Goal: Transaction & Acquisition: Download file/media

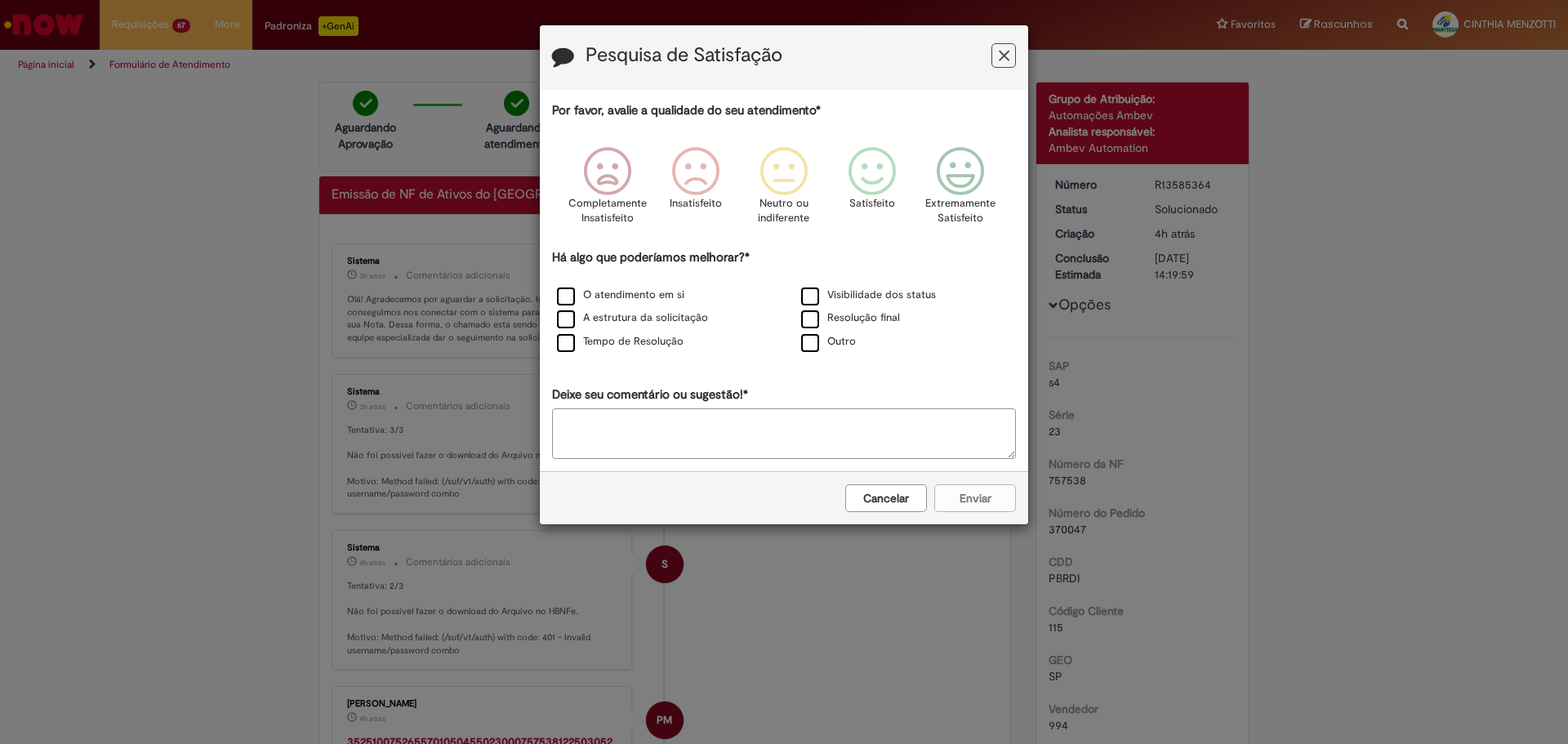
scroll to position [311, 0]
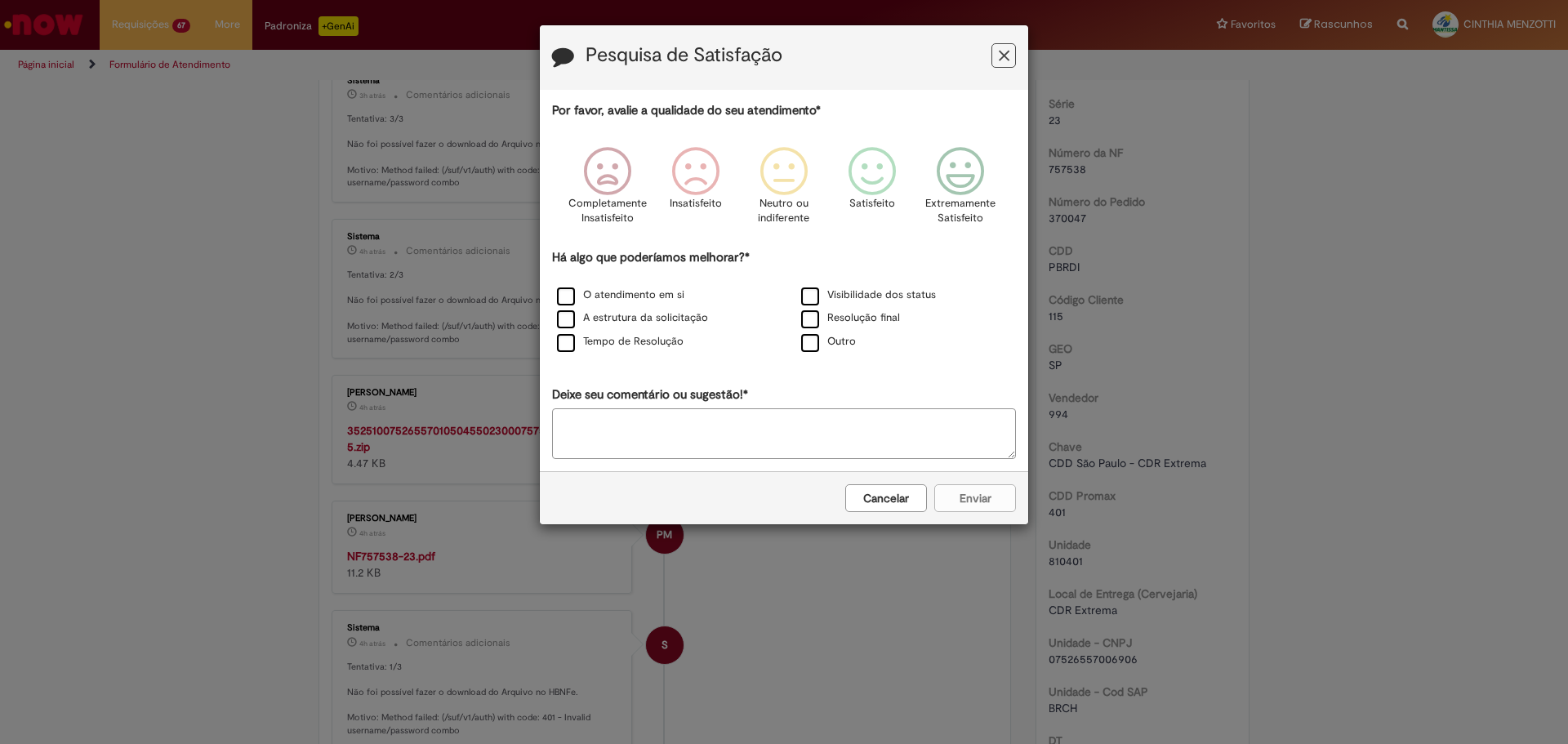
click at [997, 62] on button "Feedback" at bounding box center [1004, 55] width 24 height 24
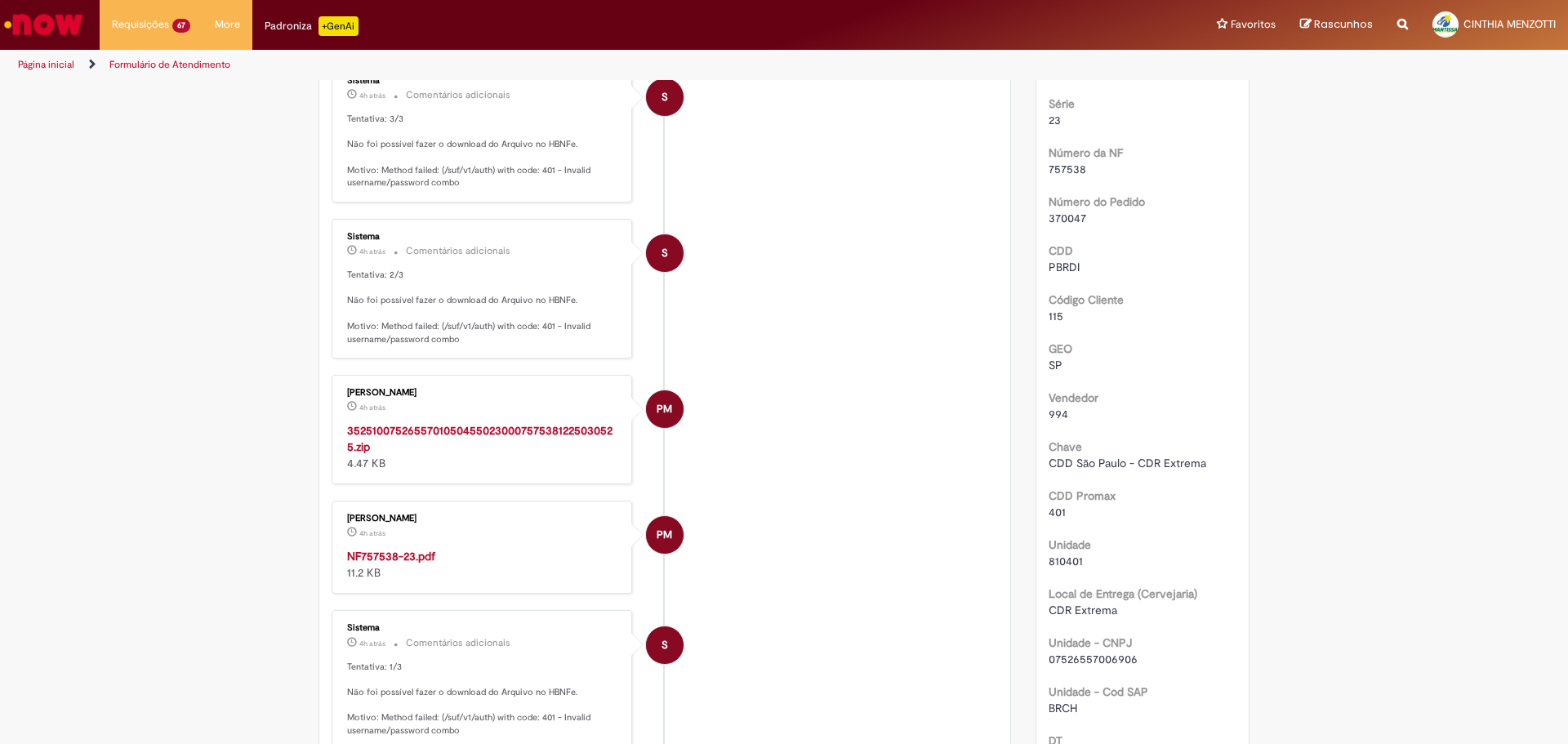
scroll to position [66, 0]
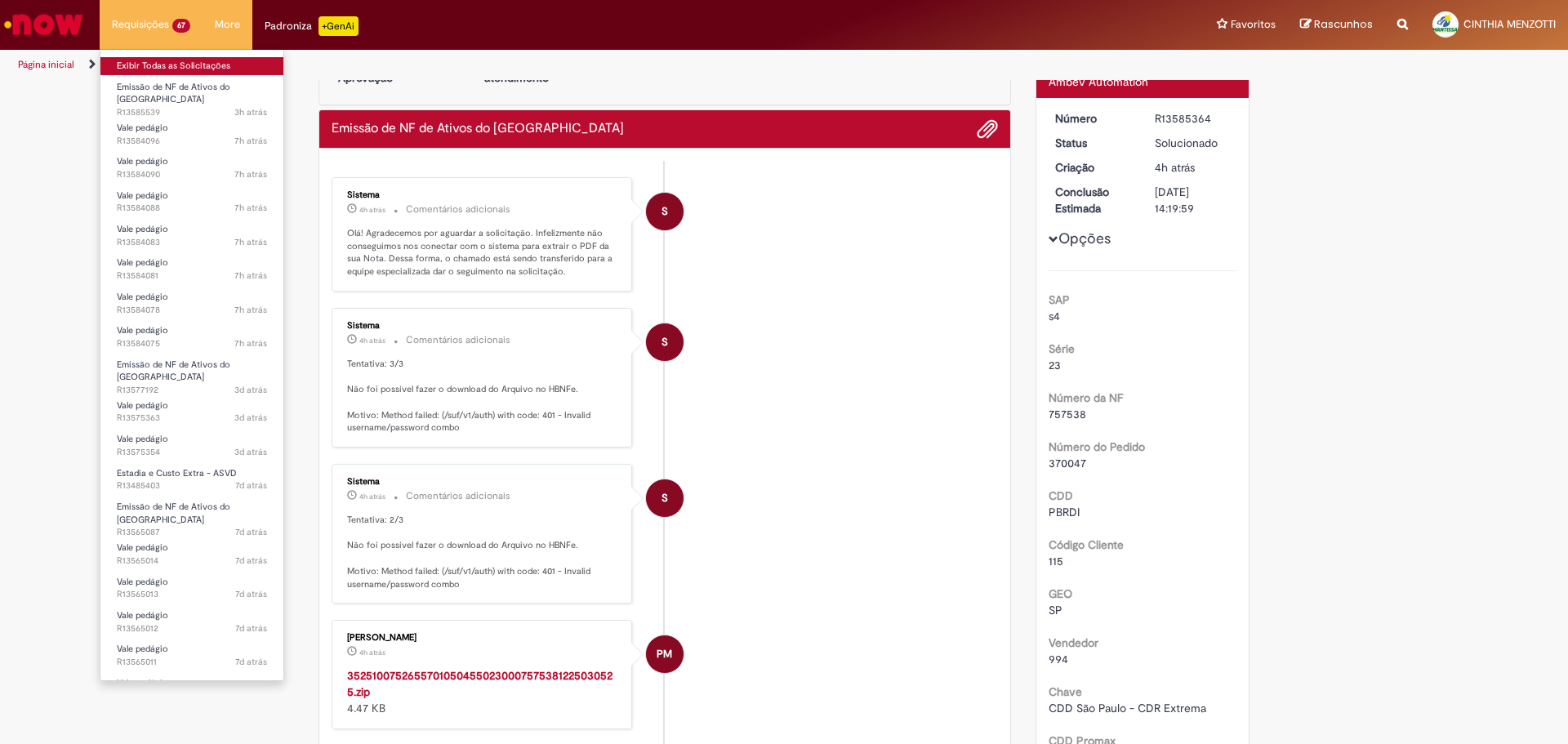
click at [156, 58] on link "Exibir Todas as Solicitações" at bounding box center [192, 65] width 183 height 18
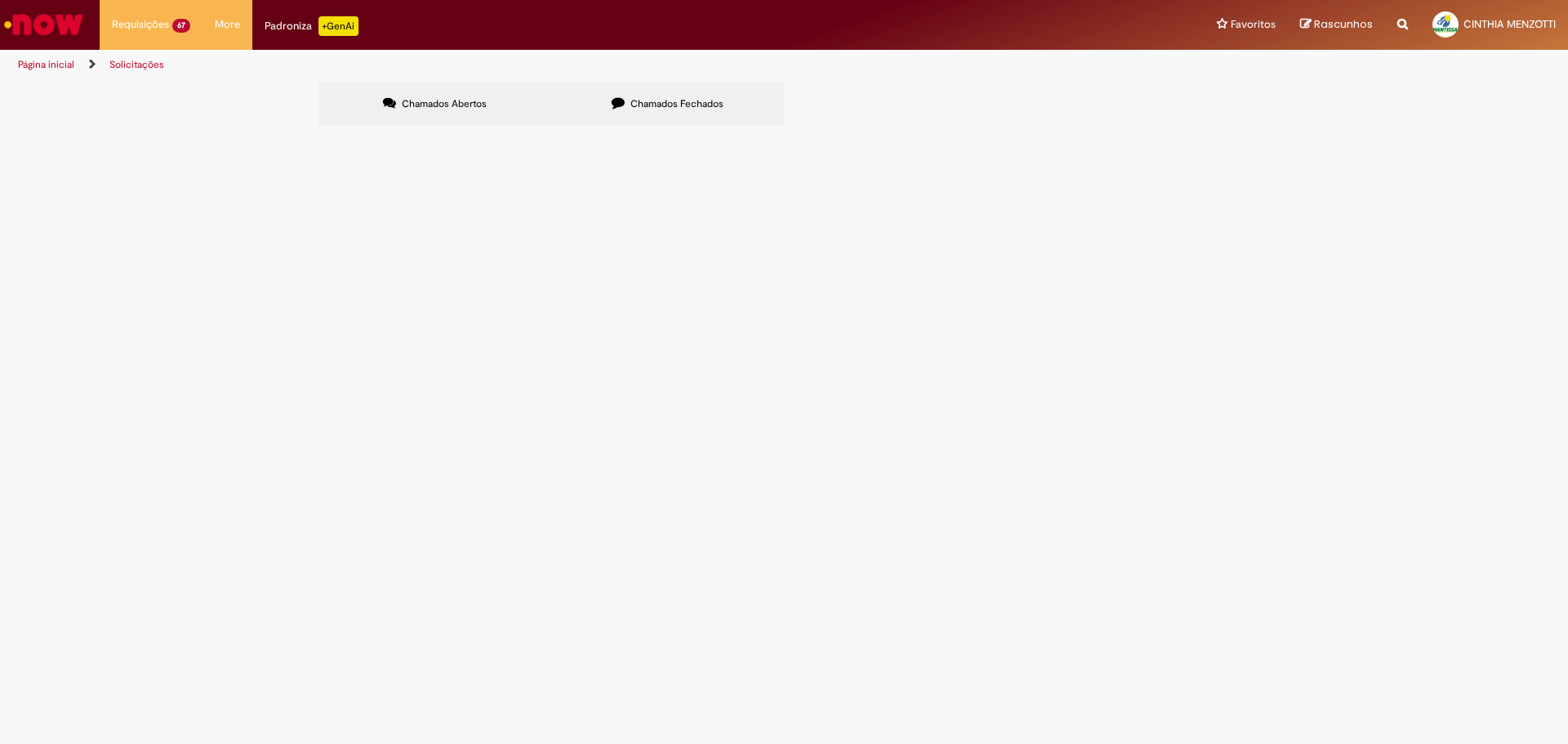
click at [0, 0] on input "Pesquisar" at bounding box center [0, 0] width 0 height 0
type input "**********"
click at [0, 0] on span "Pesquisar" at bounding box center [0, 0] width 0 height 0
click at [640, 115] on label "Chamados Fechados" at bounding box center [668, 103] width 233 height 44
click at [483, 123] on label "Chamados Abertos" at bounding box center [435, 103] width 233 height 44
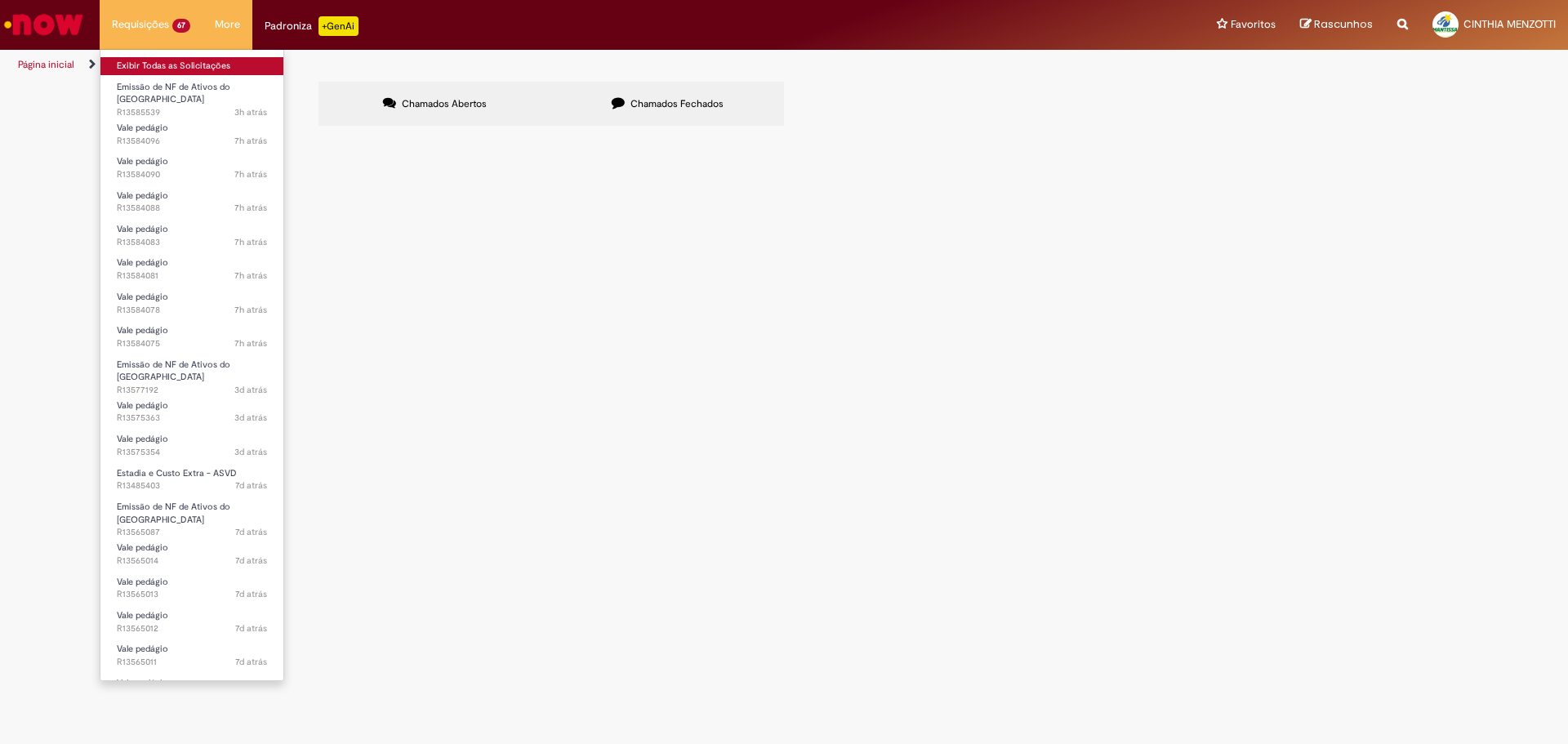
click at [165, 61] on link "Exibir Todas as Solicitações" at bounding box center [192, 65] width 183 height 18
click at [169, 61] on link "Exibir Todas as Solicitações" at bounding box center [192, 65] width 183 height 18
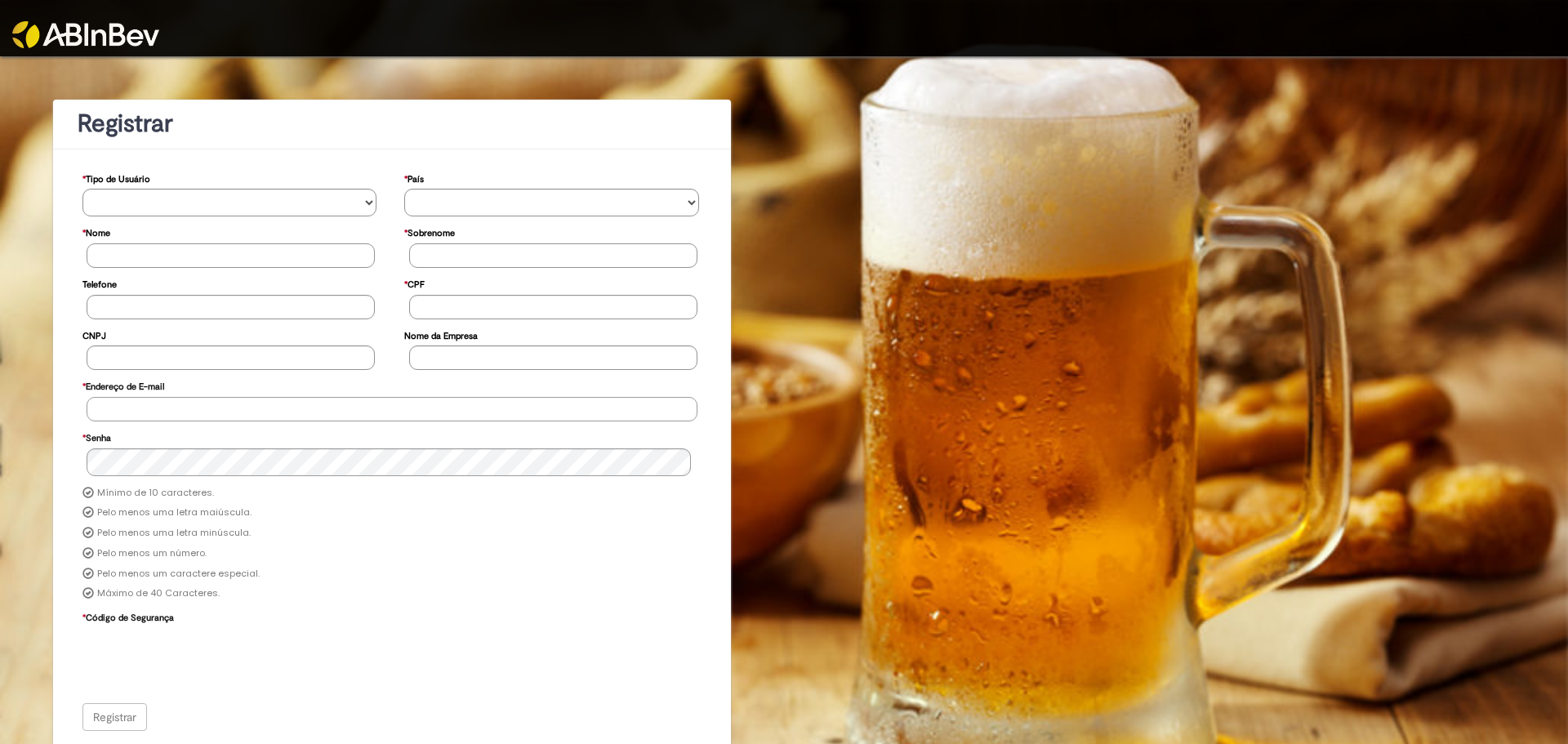
type input "**********"
click at [112, 34] on img at bounding box center [86, 34] width 147 height 27
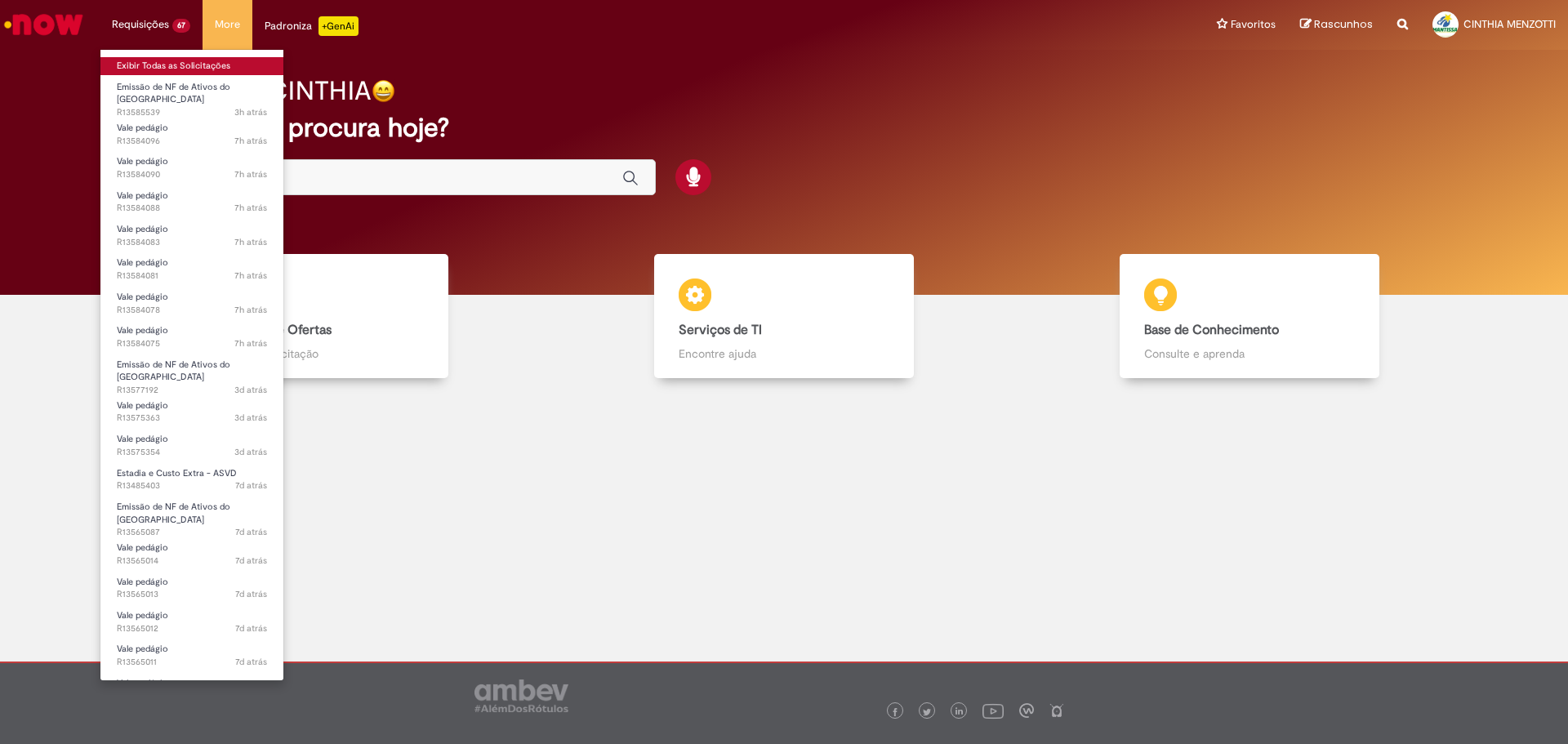
click at [163, 59] on link "Exibir Todas as Solicitações" at bounding box center [192, 65] width 183 height 18
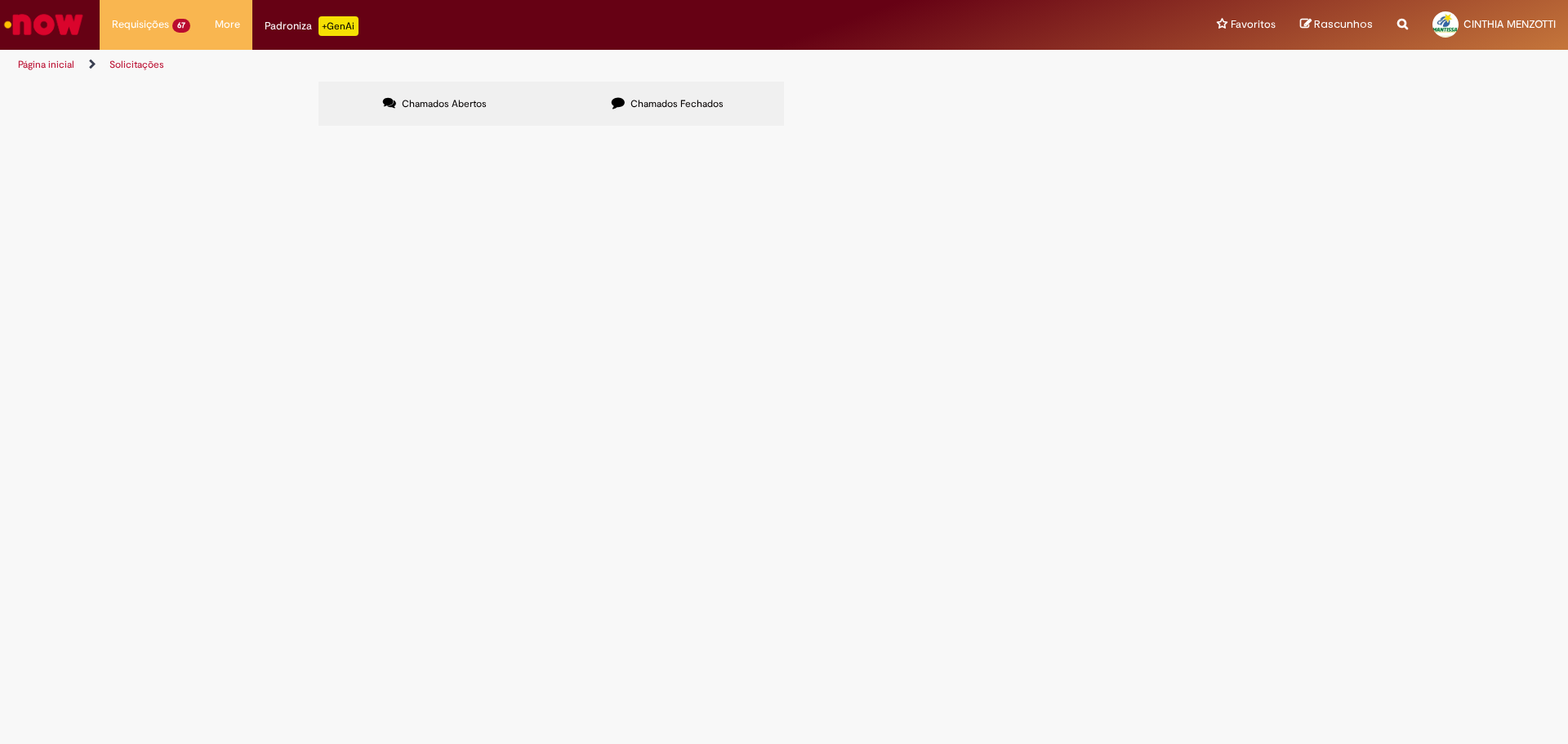
click at [0, 0] on span "6102100279" at bounding box center [0, 0] width 0 height 0
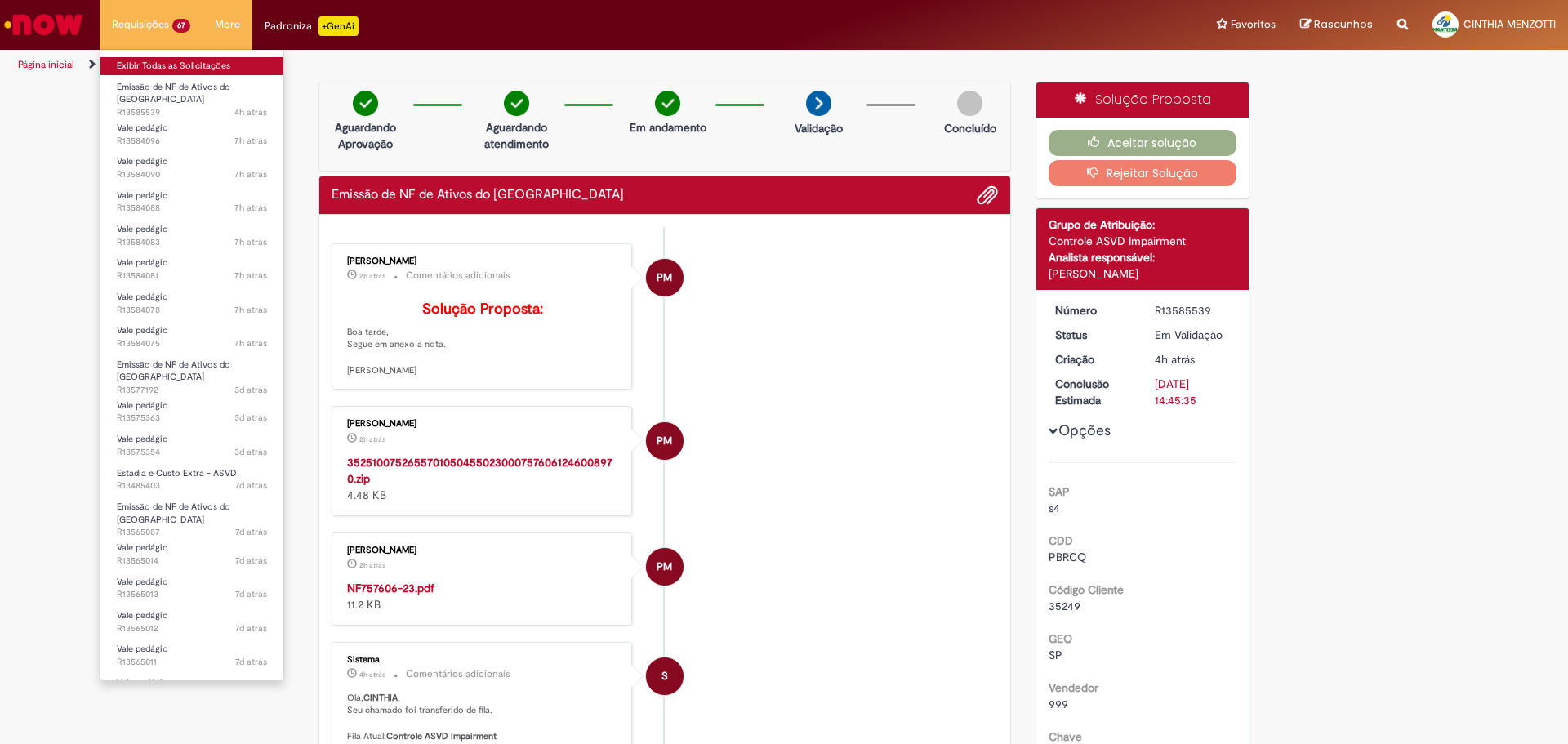
click at [150, 60] on link "Exibir Todas as Solicitações" at bounding box center [192, 65] width 183 height 18
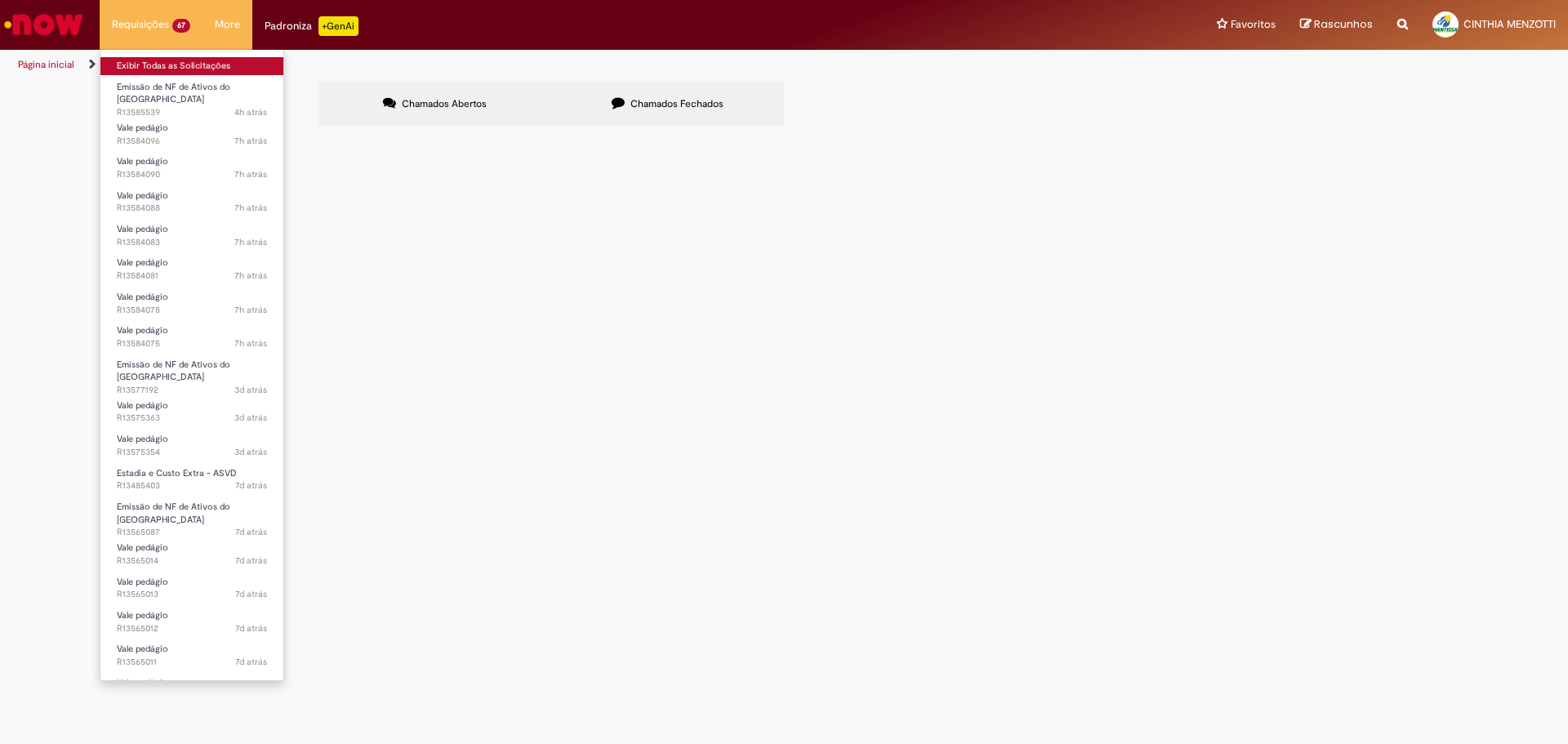
click at [153, 62] on link "Exibir Todas as Solicitações" at bounding box center [192, 65] width 183 height 18
click at [171, 69] on link "Exibir Todas as Solicitações" at bounding box center [192, 65] width 183 height 18
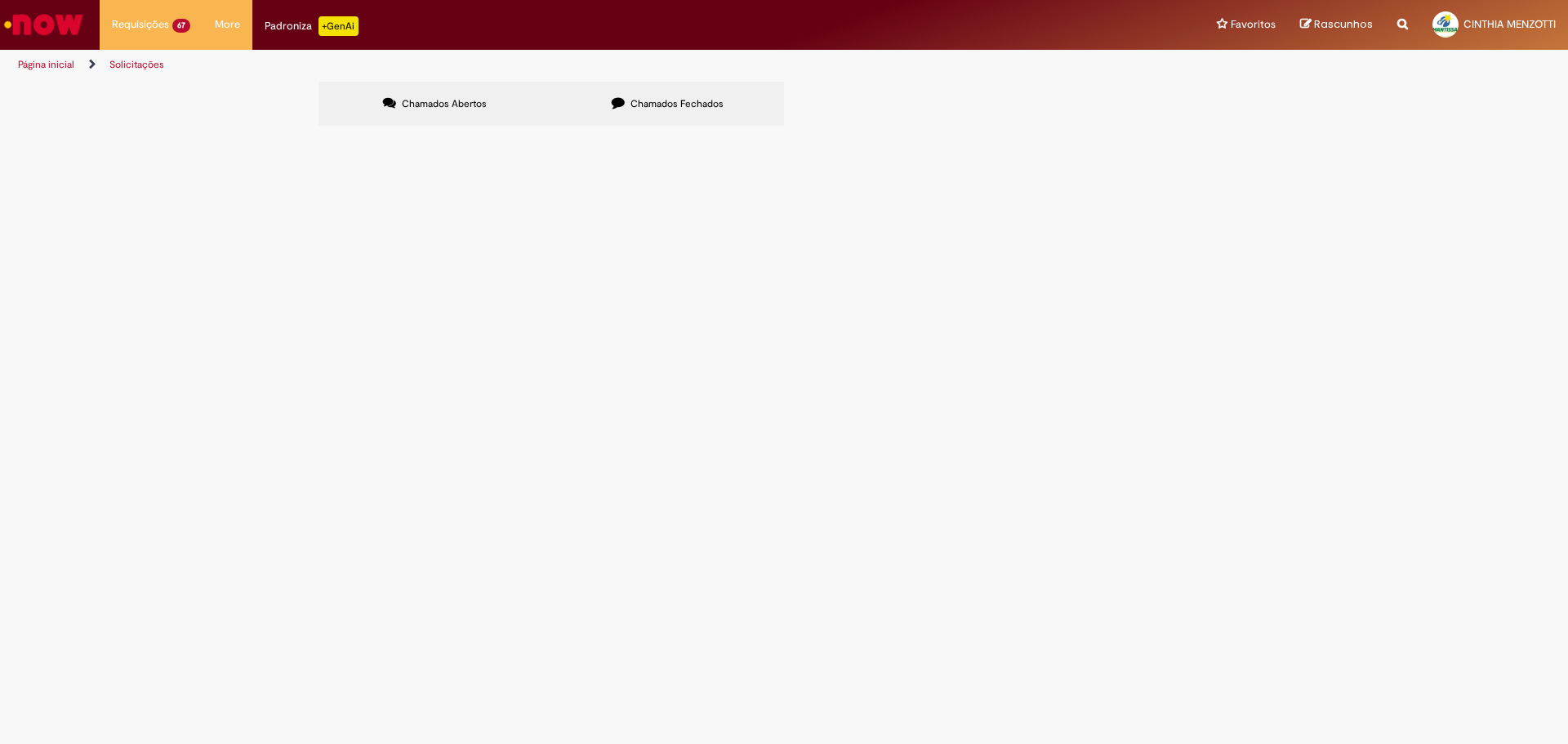
click at [0, 0] on section "Itens solicitados Exportar como PDF Exportar como Excel Exportar como CSV Itens…" at bounding box center [0, 0] width 0 height 0
click at [671, 92] on label "Chamados Fechados" at bounding box center [668, 103] width 233 height 44
click at [452, 94] on label "Chamados Abertos" at bounding box center [435, 103] width 233 height 44
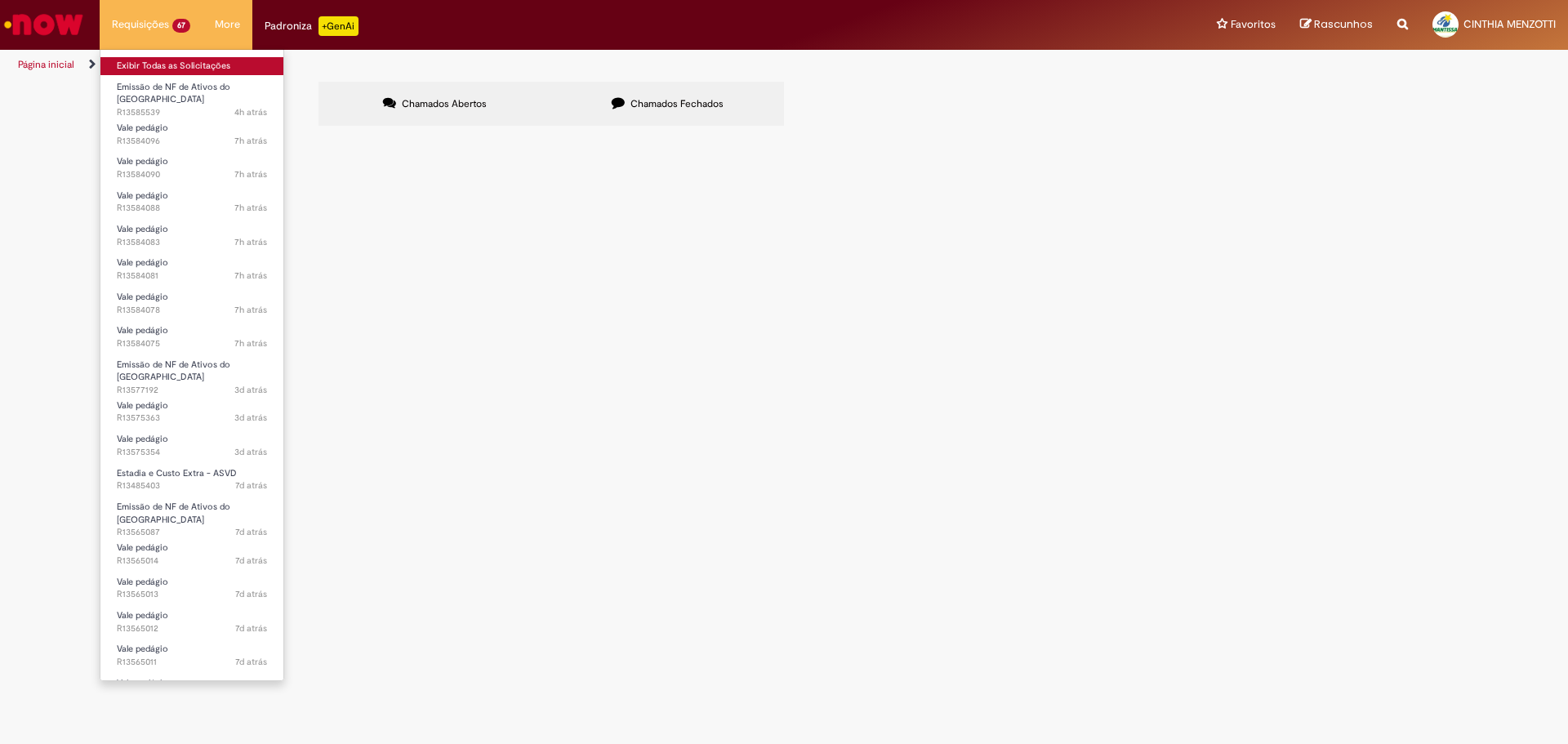
click at [163, 61] on link "Exibir Todas as Solicitações" at bounding box center [192, 65] width 183 height 18
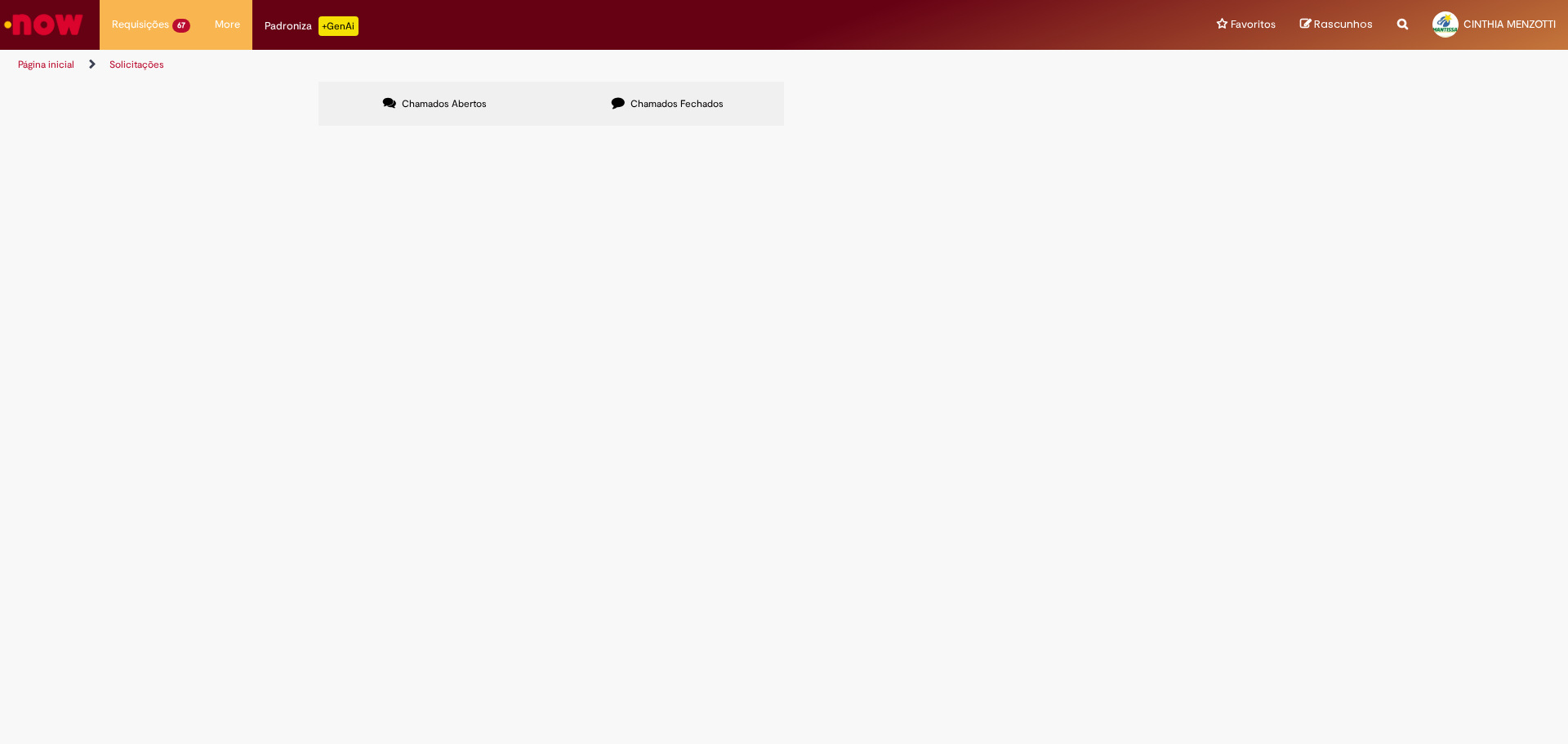
click at [609, 115] on label "Chamados Fechados" at bounding box center [668, 103] width 233 height 44
click at [492, 113] on label "Chamados Abertos" at bounding box center [435, 103] width 233 height 44
click at [0, 0] on span "6102105512 - Extrema" at bounding box center [0, 0] width 0 height 0
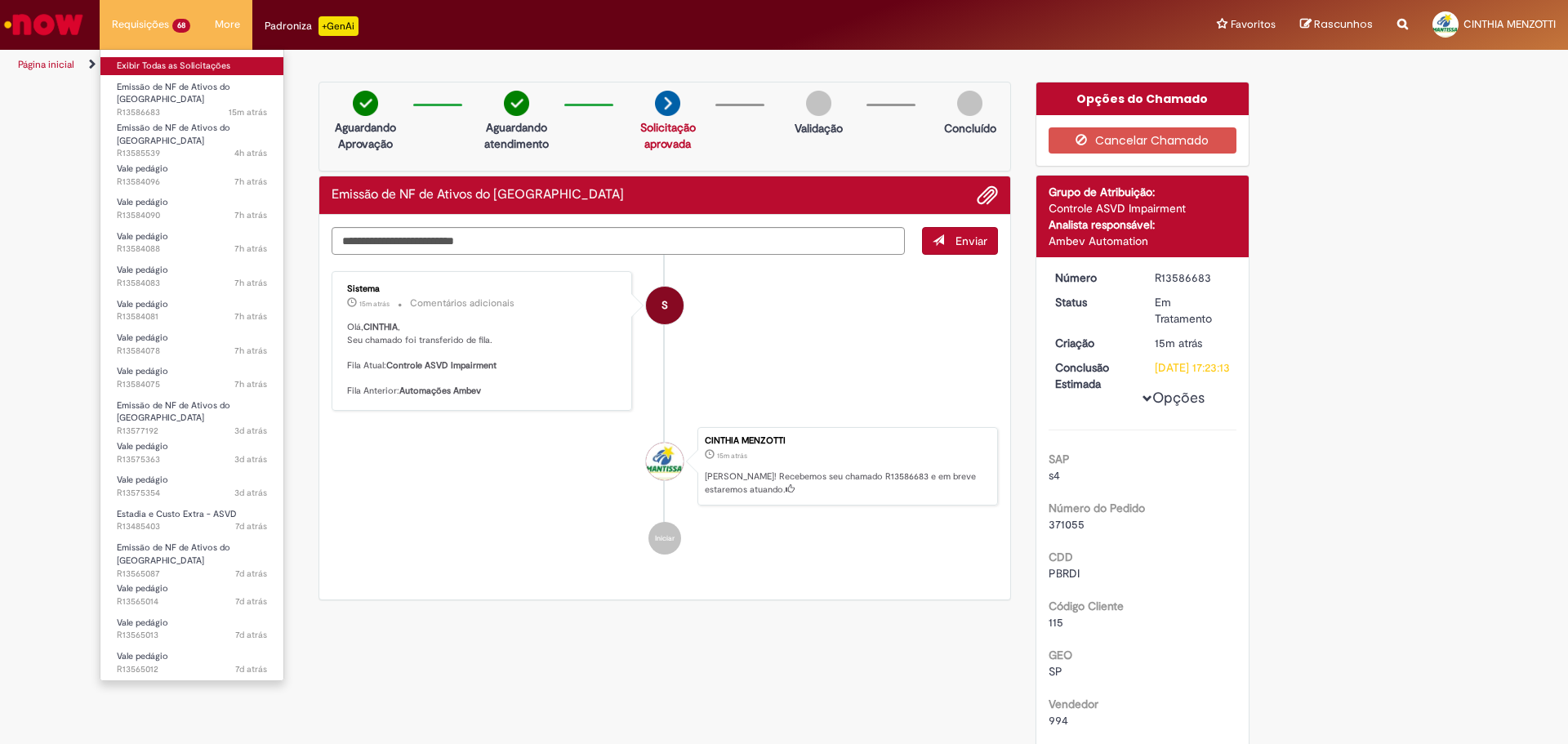
click at [159, 71] on link "Exibir Todas as Solicitações" at bounding box center [192, 65] width 183 height 18
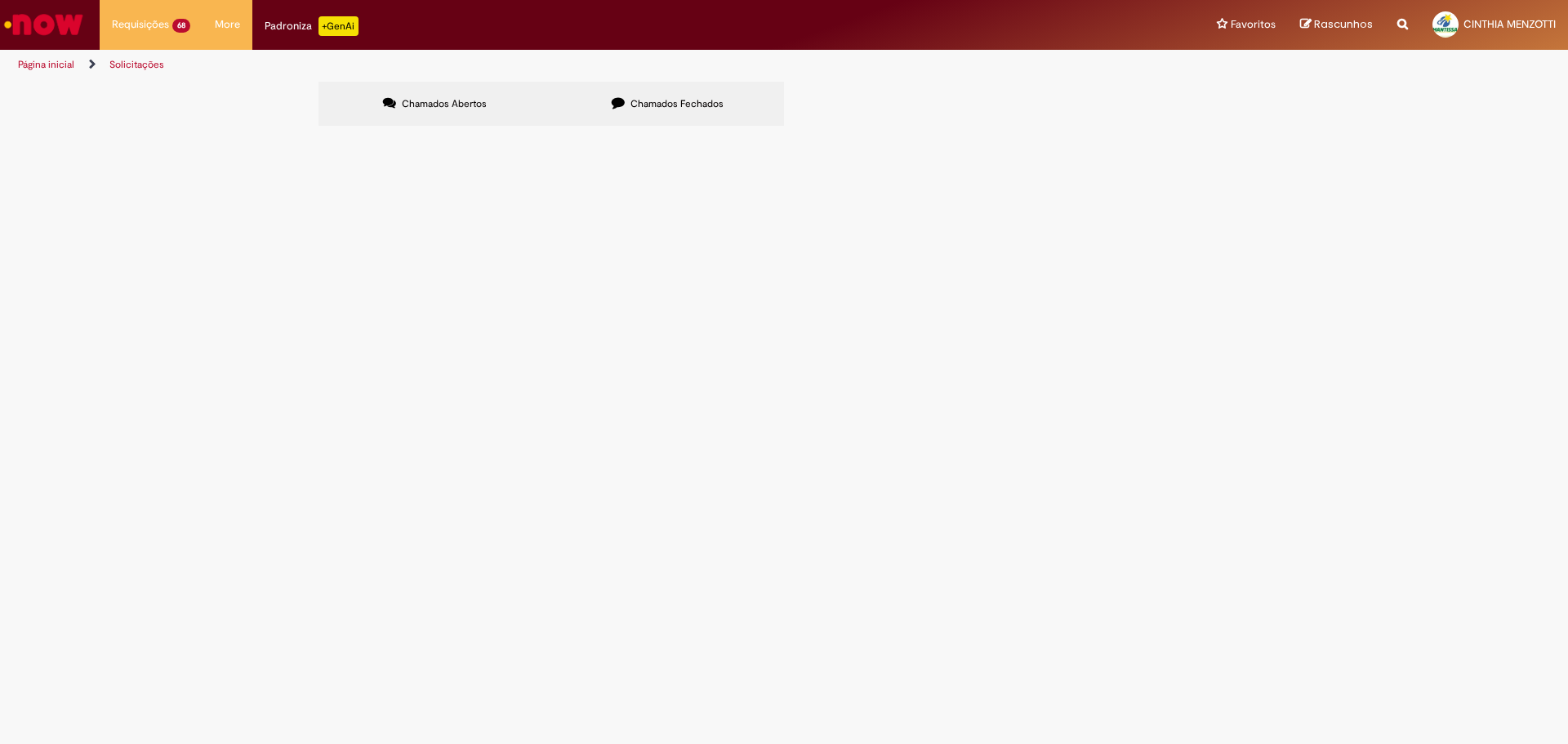
click at [0, 0] on span "6102105512 - Extrema" at bounding box center [0, 0] width 0 height 0
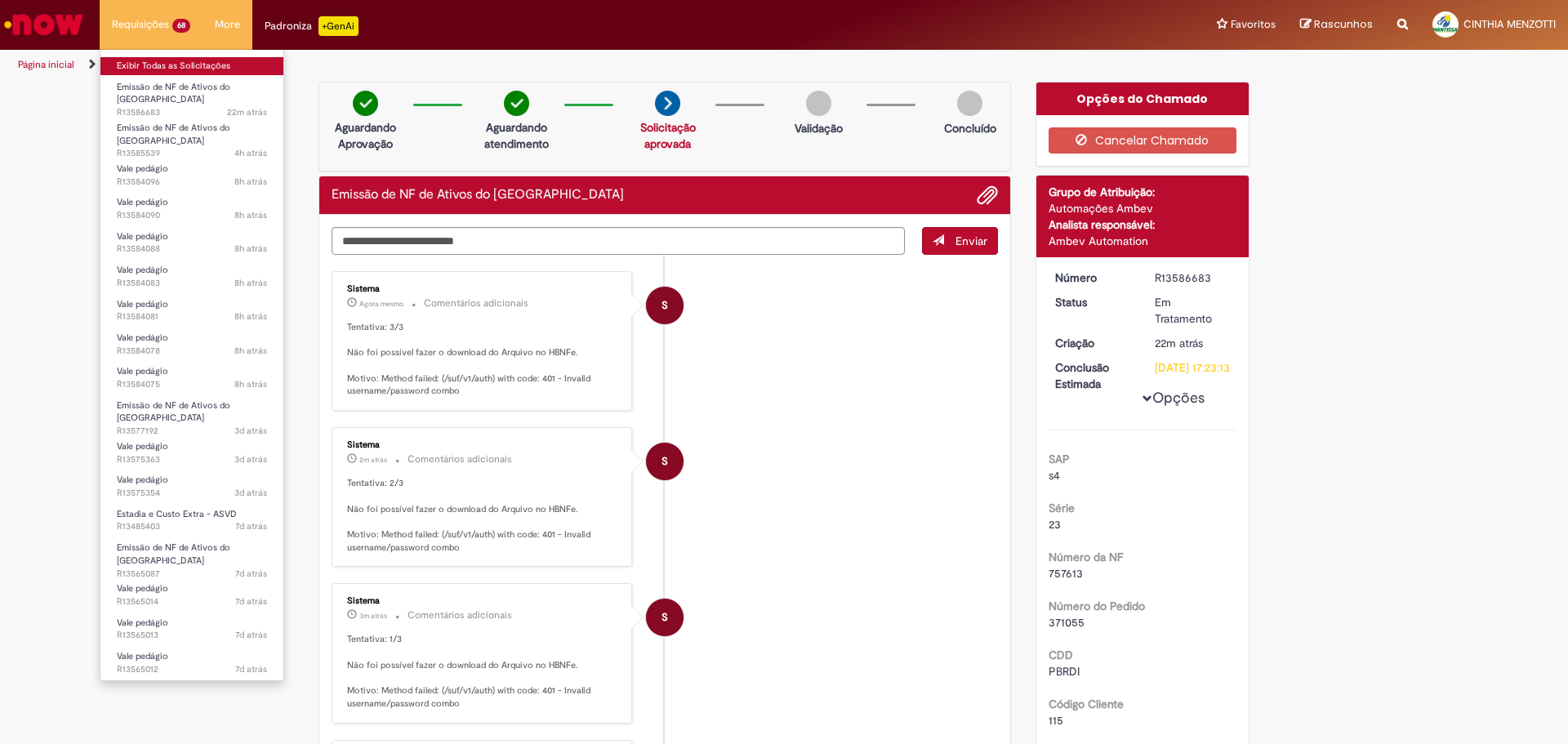
click at [157, 70] on link "Exibir Todas as Solicitações" at bounding box center [192, 65] width 183 height 18
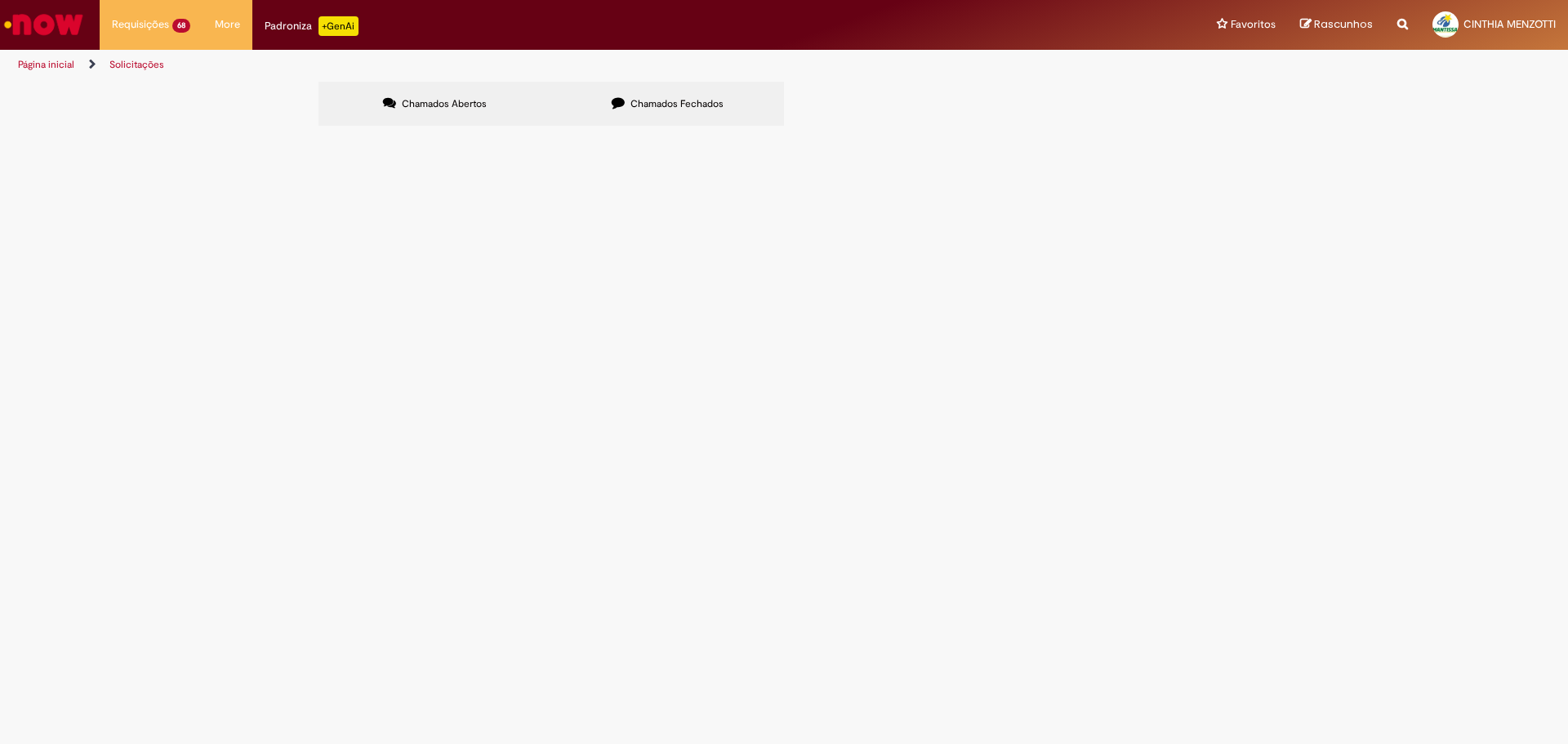
click at [0, 0] on span "6102105512 - Extrema" at bounding box center [0, 0] width 0 height 0
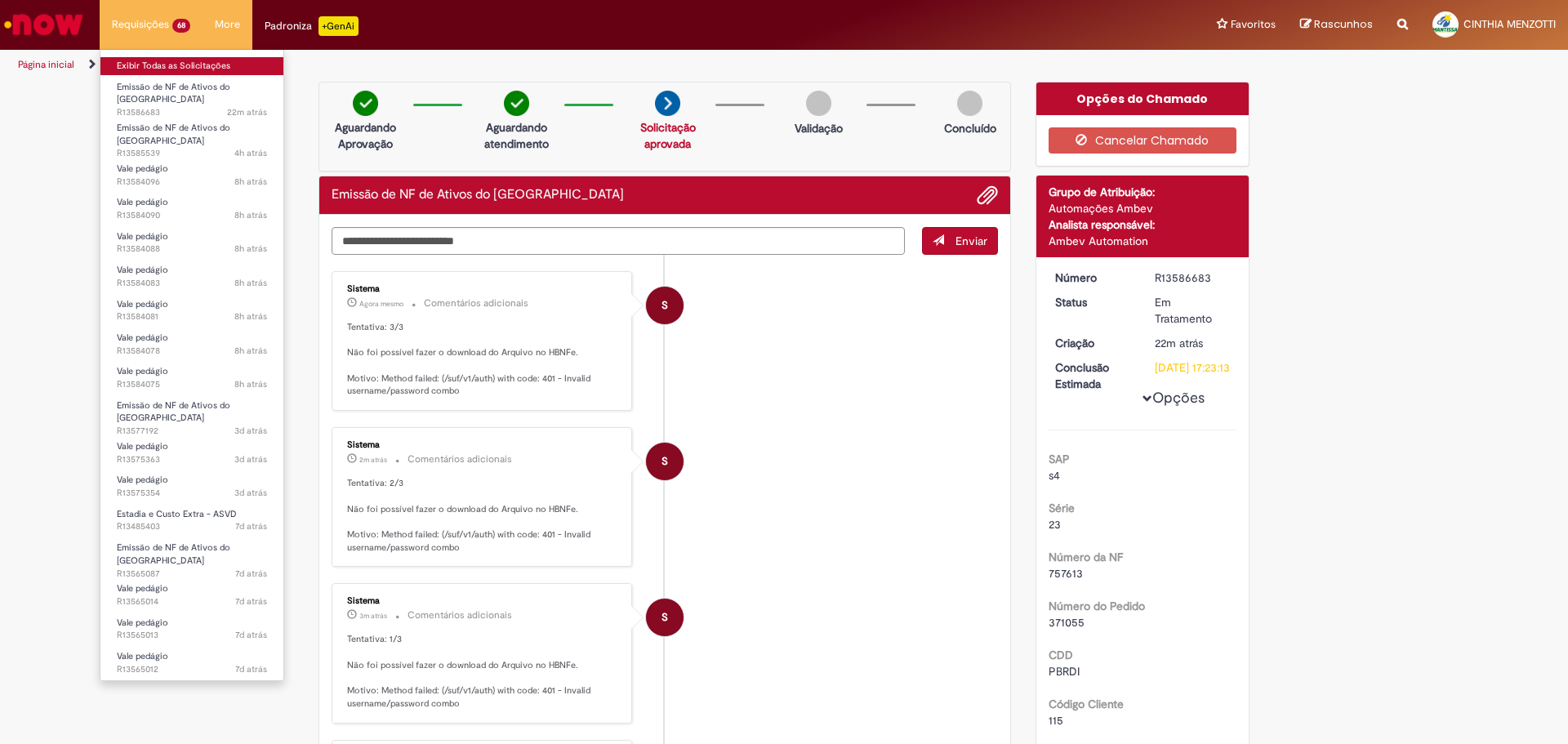
click at [167, 70] on link "Exibir Todas as Solicitações" at bounding box center [192, 65] width 183 height 18
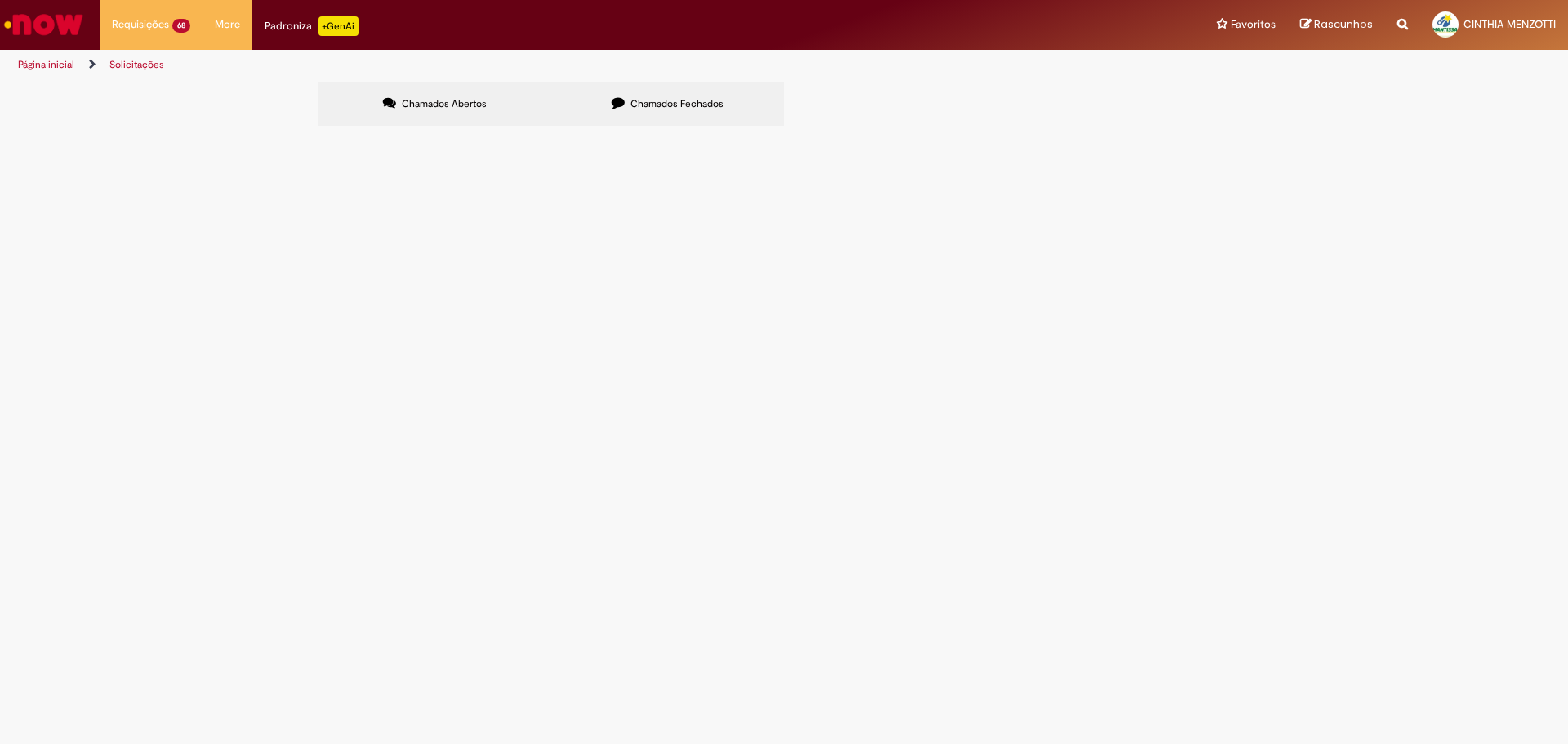
click at [0, 0] on span "Emissão de NF de Ativos do [GEOGRAPHIC_DATA]" at bounding box center [0, 0] width 0 height 0
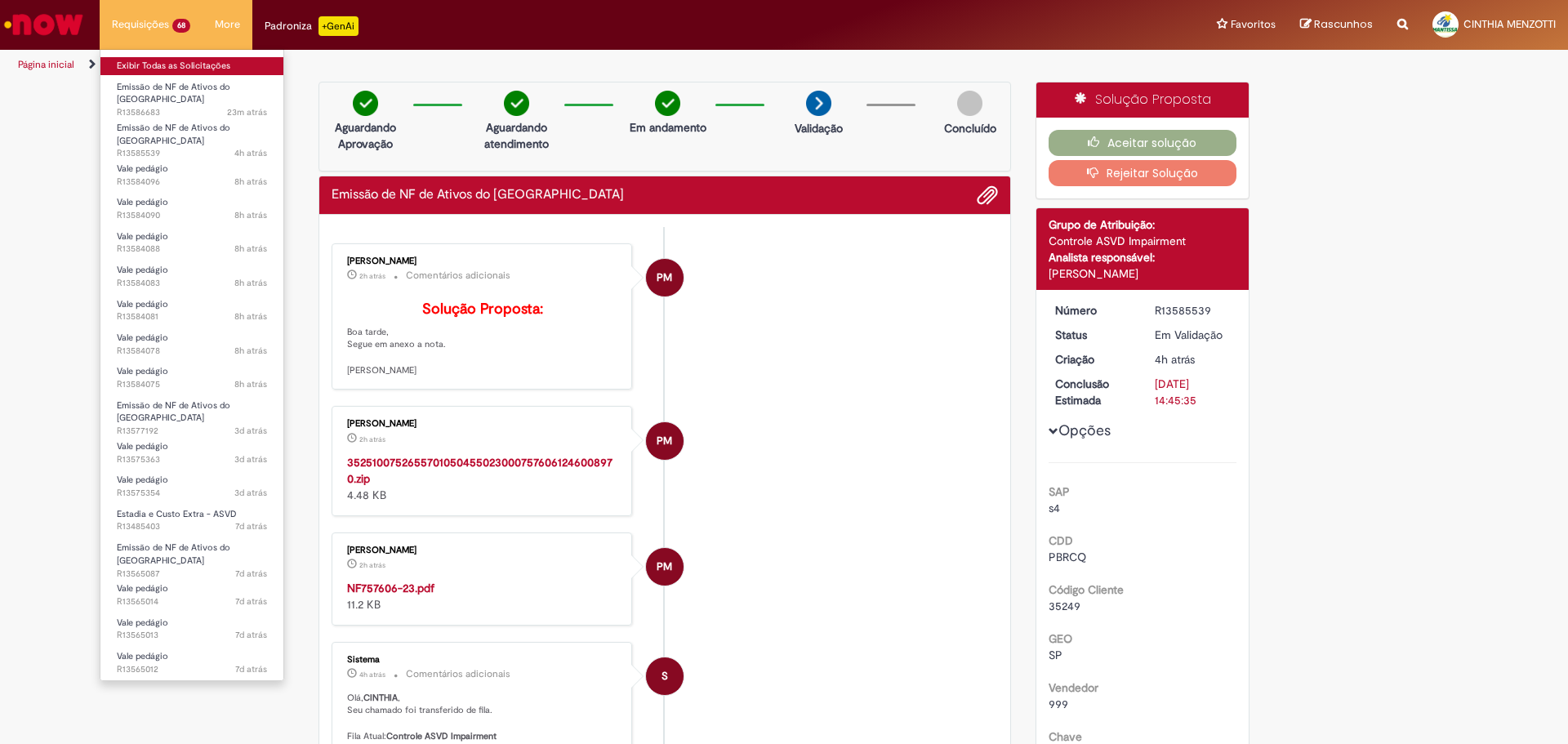
click at [163, 61] on link "Exibir Todas as Solicitações" at bounding box center [192, 65] width 183 height 18
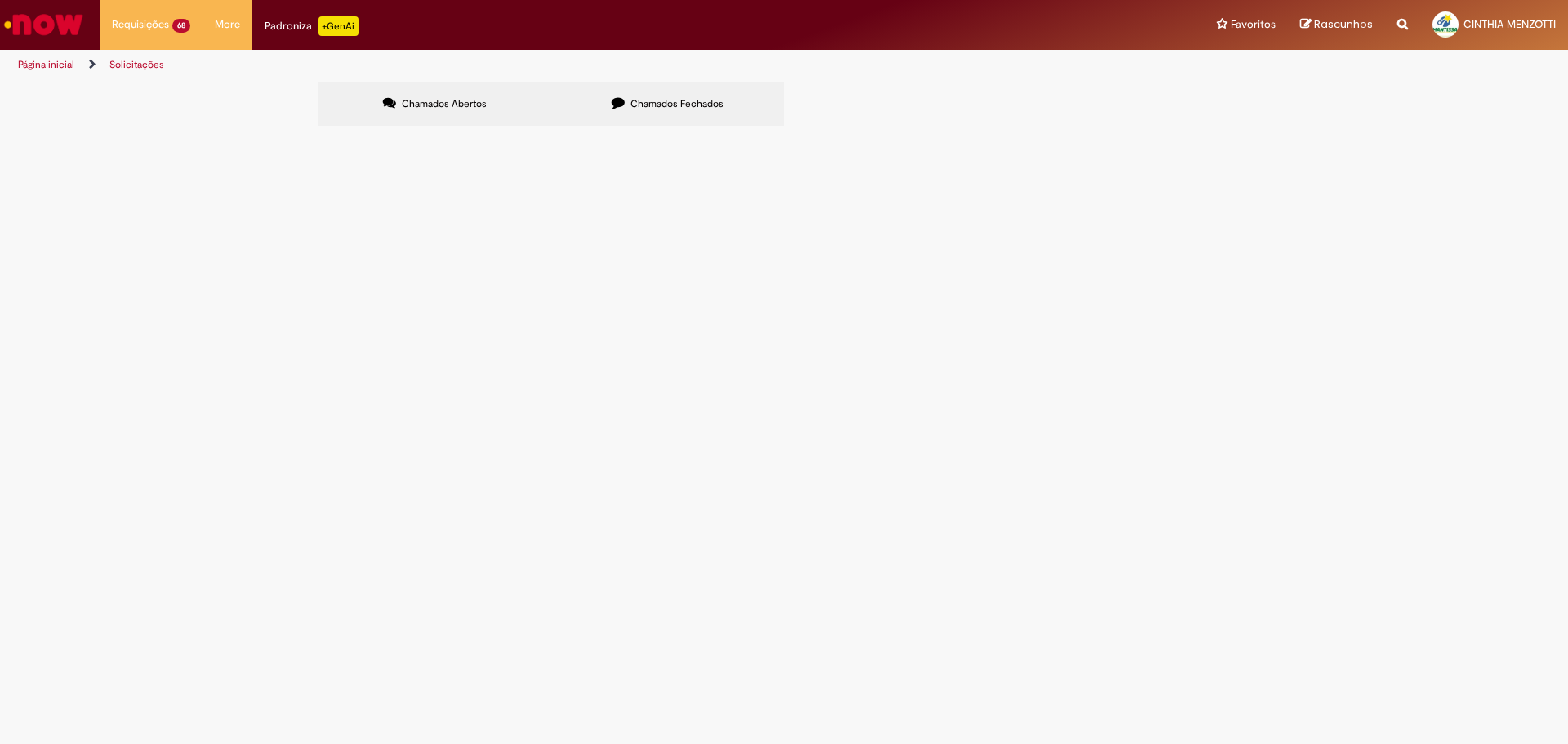
click at [0, 0] on span "6102105512 - Extrema" at bounding box center [0, 0] width 0 height 0
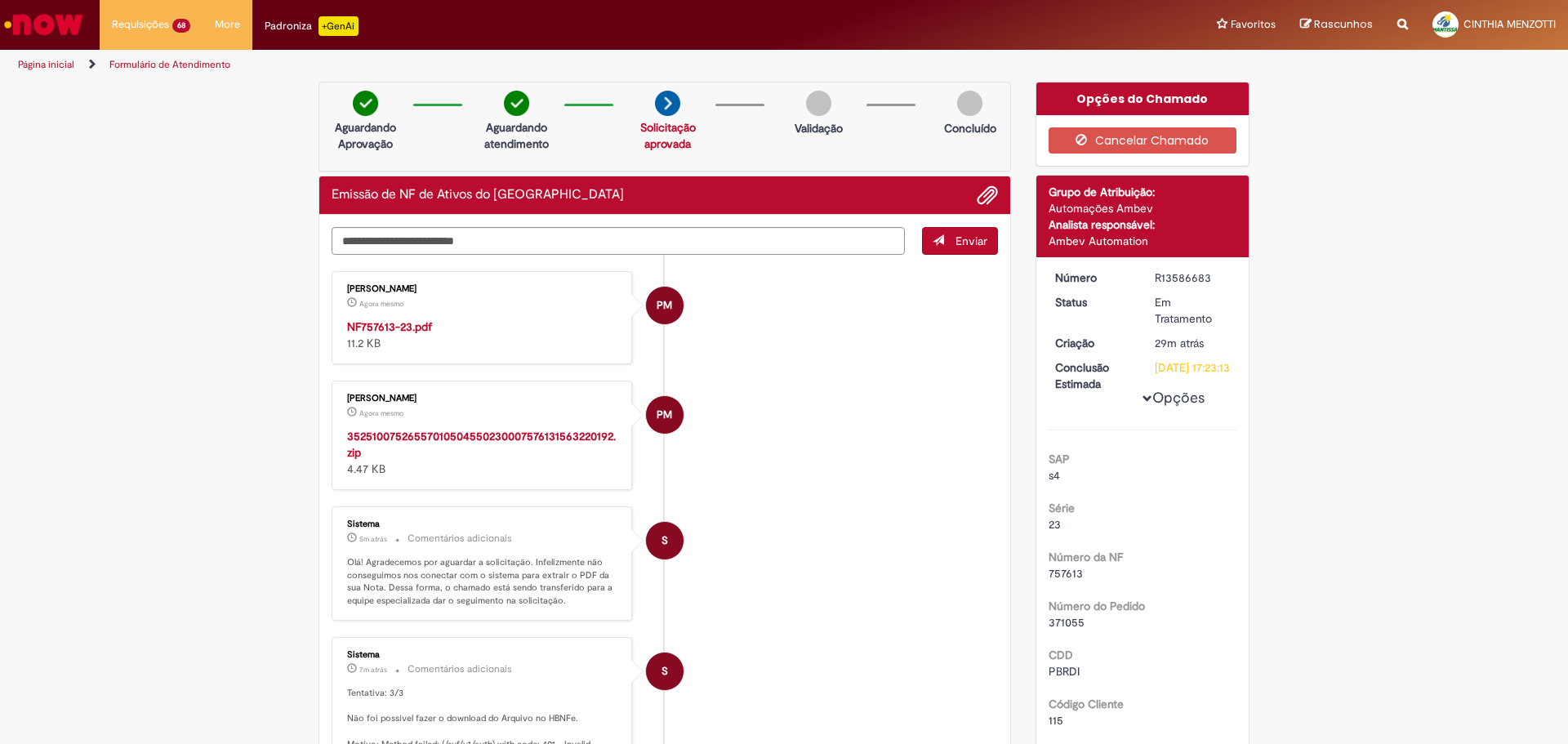
click at [393, 330] on strong "NF757613-23.pdf" at bounding box center [389, 327] width 85 height 15
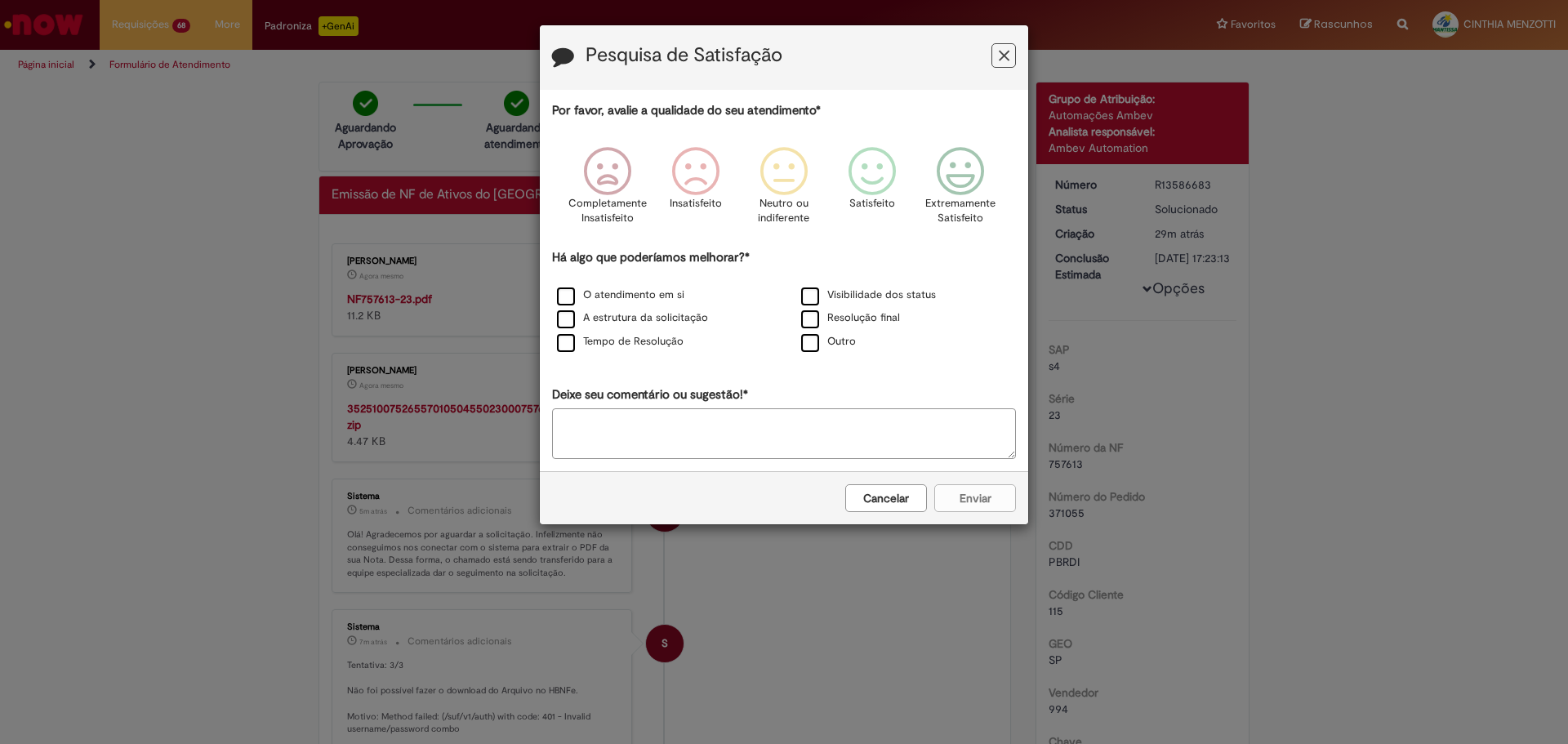
click at [867, 497] on button "Cancelar" at bounding box center [886, 498] width 82 height 28
